Goal: Find specific page/section: Find specific page/section

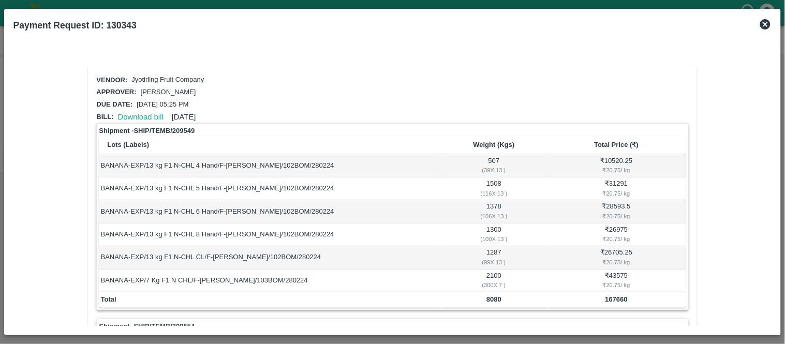
click at [764, 24] on icon at bounding box center [765, 24] width 12 height 12
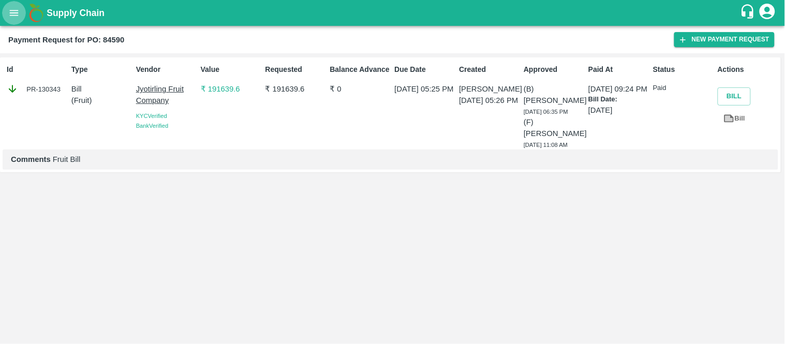
click at [12, 12] on icon "open drawer" at bounding box center [13, 12] width 11 height 11
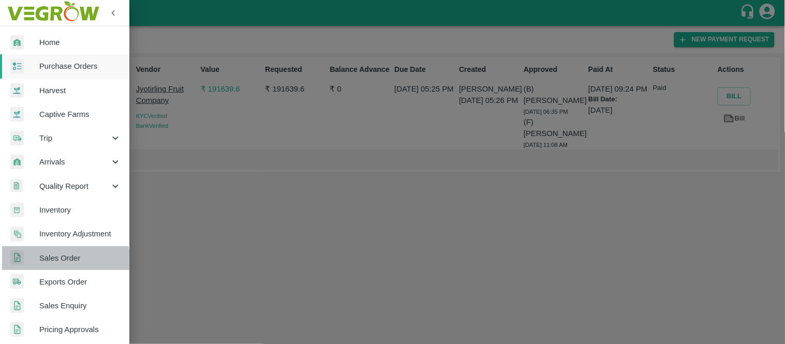
click at [63, 261] on span "Sales Order" at bounding box center [80, 258] width 82 height 11
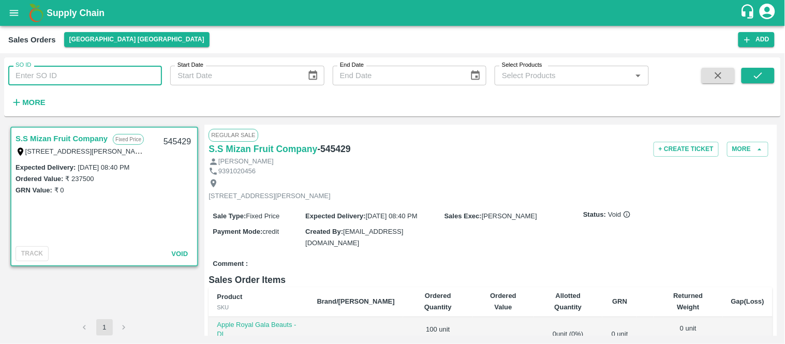
click at [91, 76] on input "SO ID" at bounding box center [85, 76] width 154 height 20
paste input "518062"
type input "518062"
click at [768, 75] on button "submit" at bounding box center [758, 76] width 33 height 16
click at [762, 81] on button "submit" at bounding box center [758, 76] width 33 height 16
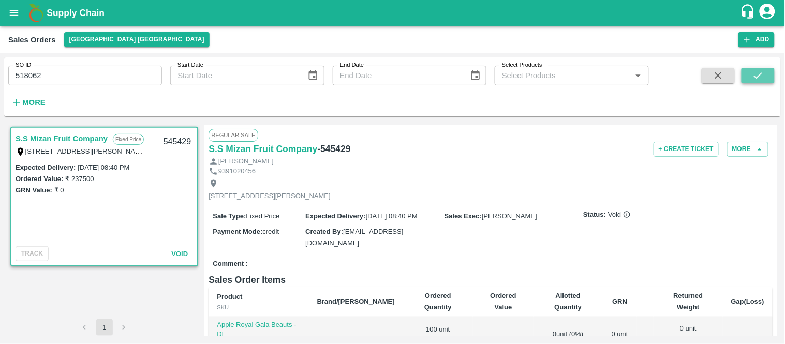
click at [753, 73] on icon "submit" at bounding box center [757, 75] width 11 height 11
click at [747, 73] on button "submit" at bounding box center [758, 76] width 33 height 16
click at [58, 73] on input "518062" at bounding box center [85, 76] width 154 height 20
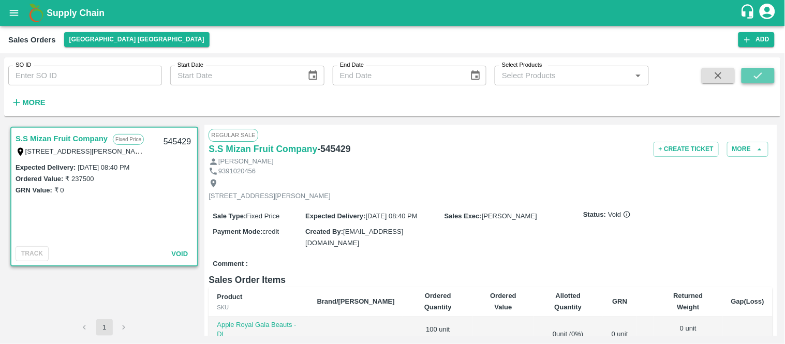
click at [763, 72] on icon "submit" at bounding box center [757, 75] width 11 height 11
click at [92, 76] on input "SO ID" at bounding box center [85, 76] width 154 height 20
paste input "text"
click at [770, 79] on button "submit" at bounding box center [758, 76] width 33 height 16
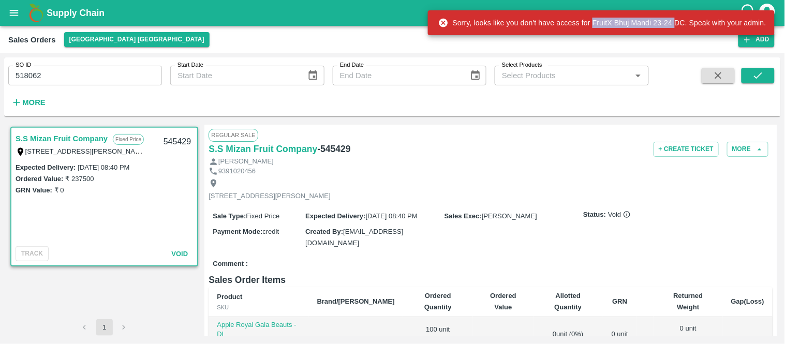
drag, startPoint x: 594, startPoint y: 23, endPoint x: 675, endPoint y: 23, distance: 81.2
click at [675, 23] on div "Sorry, looks like you don't have access for FruitX Bhuj Mandi 23-24 DC. Speak w…" at bounding box center [602, 22] width 328 height 19
copy div "FruitX Bhuj Mandi 23-24"
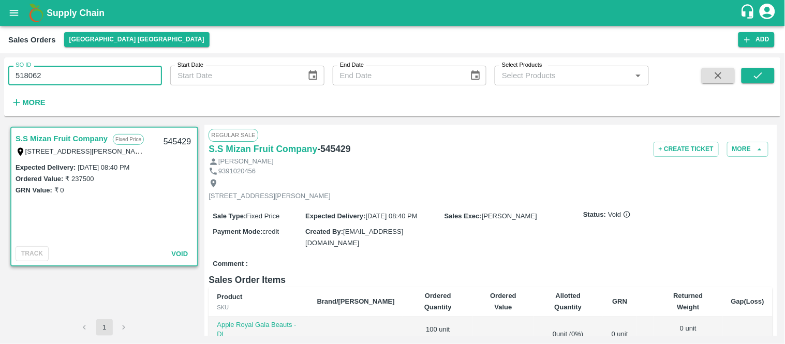
click at [69, 80] on input "518062" at bounding box center [85, 76] width 154 height 20
paste input "text"
click at [69, 80] on input "518062" at bounding box center [85, 76] width 154 height 20
click at [759, 78] on icon "submit" at bounding box center [757, 75] width 11 height 11
click at [85, 73] on input "568331" at bounding box center [85, 76] width 154 height 20
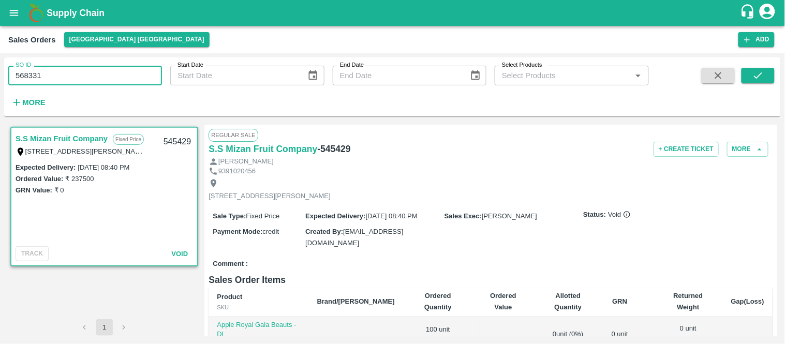
paste input "text"
click at [85, 73] on input "568331" at bounding box center [85, 76] width 154 height 20
type input "576320"
click at [762, 79] on icon "submit" at bounding box center [757, 75] width 11 height 11
click at [752, 79] on button "submit" at bounding box center [758, 76] width 33 height 16
